Goal: Transaction & Acquisition: Book appointment/travel/reservation

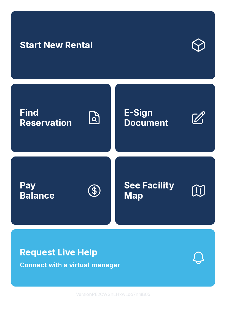
click at [174, 200] on span "See Facility Map" at bounding box center [155, 190] width 62 height 20
click at [150, 39] on link "Start New Rental" at bounding box center [113, 45] width 204 height 68
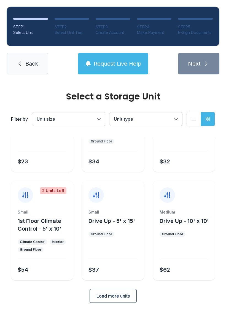
scroll to position [66, 0]
click at [124, 296] on span "Load more units" at bounding box center [112, 296] width 33 height 7
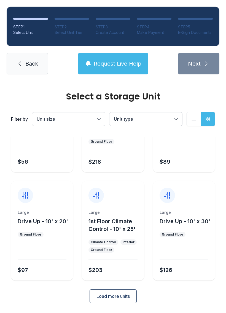
click at [125, 301] on button "Load more units" at bounding box center [112, 296] width 47 height 14
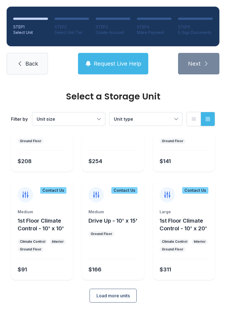
scroll to position [498, 0]
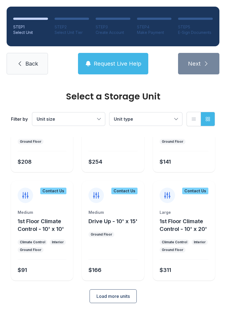
click at [133, 295] on button "Load more units" at bounding box center [112, 296] width 47 height 14
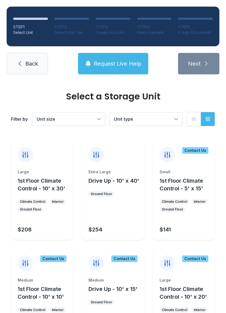
scroll to position [429, 0]
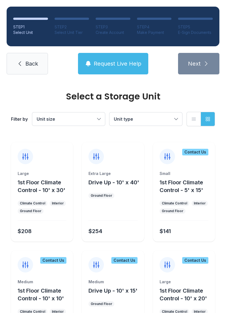
click at [195, 176] on div "Small" at bounding box center [183, 174] width 49 height 6
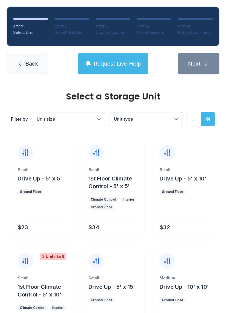
scroll to position [0, 0]
click at [192, 179] on span "Drive Up - 5' x 10'" at bounding box center [182, 178] width 47 height 7
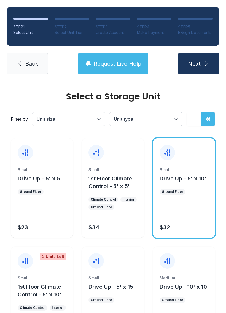
click at [203, 63] on icon "submit" at bounding box center [206, 63] width 7 height 7
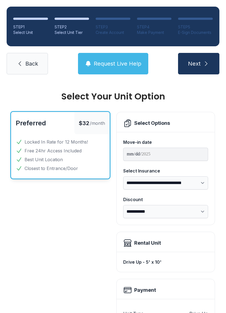
click at [27, 65] on span "Back" at bounding box center [31, 64] width 13 height 8
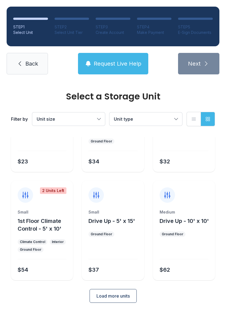
scroll to position [66, 0]
click at [189, 215] on div "Medium Drive Up - 10' x 10'" at bounding box center [183, 216] width 49 height 15
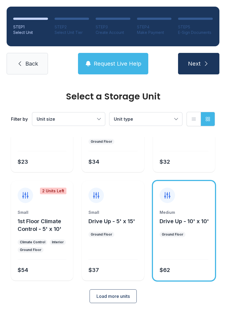
click at [194, 239] on div "Medium Drive Up - 10' x 10' Ground Floor $62" at bounding box center [184, 244] width 62 height 71
click at [24, 62] on link "Back" at bounding box center [27, 63] width 41 height 21
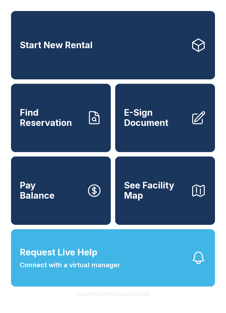
click at [54, 144] on link "Find Reservation" at bounding box center [61, 118] width 100 height 68
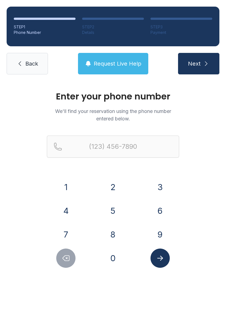
click at [25, 61] on span "Back" at bounding box center [31, 64] width 13 height 8
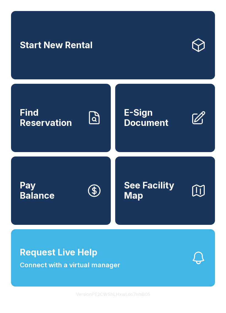
click at [163, 116] on span "E-Sign Document" at bounding box center [155, 118] width 62 height 20
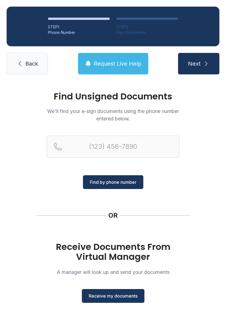
click at [24, 65] on link "Back" at bounding box center [27, 63] width 41 height 21
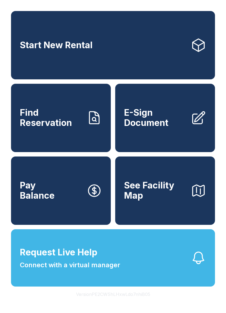
click at [63, 199] on link "Pay Balance" at bounding box center [61, 190] width 100 height 68
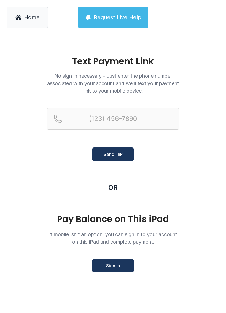
click at [145, 87] on p "No sign in necessary - Just enter the phone number associated with your account…" at bounding box center [113, 83] width 132 height 22
click at [20, 15] on icon at bounding box center [18, 17] width 7 height 7
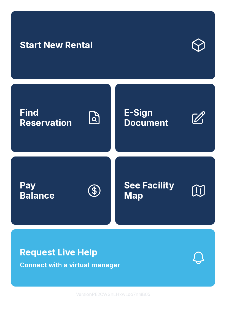
click at [163, 200] on span "See Facility Map" at bounding box center [155, 190] width 62 height 20
click at [60, 126] on span "Find Reservation" at bounding box center [51, 118] width 62 height 20
